Goal: Transaction & Acquisition: Purchase product/service

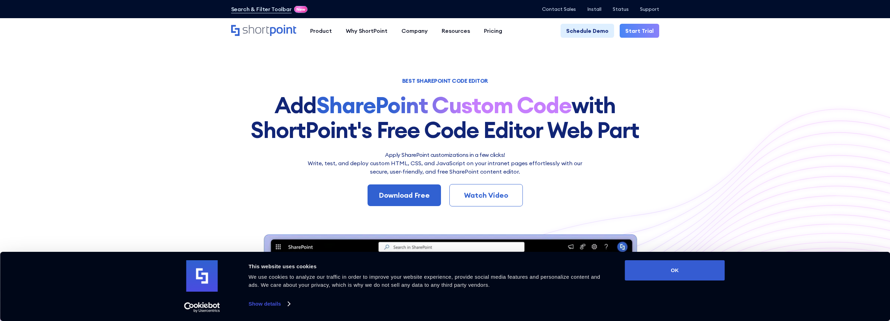
click at [688, 224] on img at bounding box center [445, 297] width 890 height 384
click at [600, 216] on div "BEST SHAREPOINT CODE EDITOR Add SharePoint Custom Code with ShortPoint's Free C…" at bounding box center [445, 279] width 428 height 403
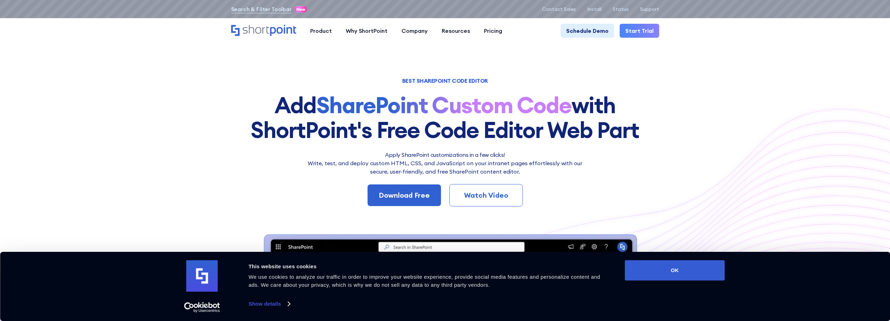
click at [412, 78] on h1 "BEST SHAREPOINT CODE EDITOR" at bounding box center [445, 80] width 428 height 5
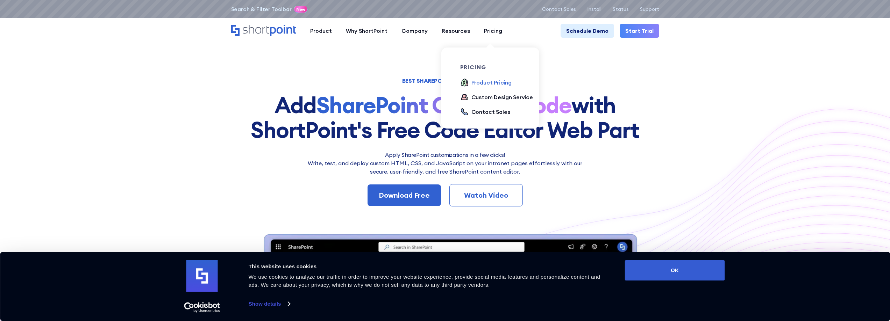
click at [480, 83] on div "Product Pricing" at bounding box center [491, 82] width 41 height 8
